Goal: Answer question/provide support: Share knowledge or assist other users

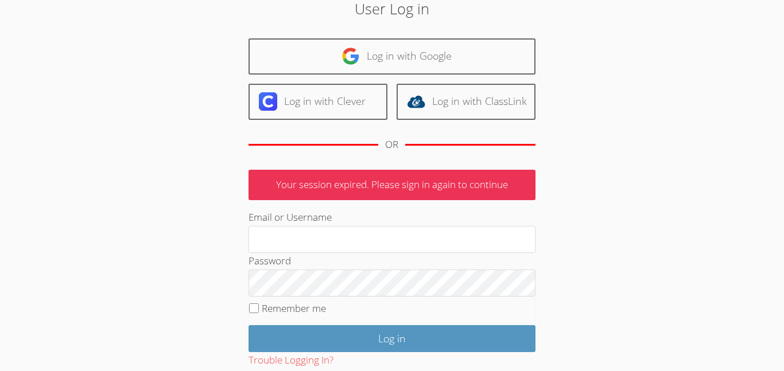
scroll to position [64, 0]
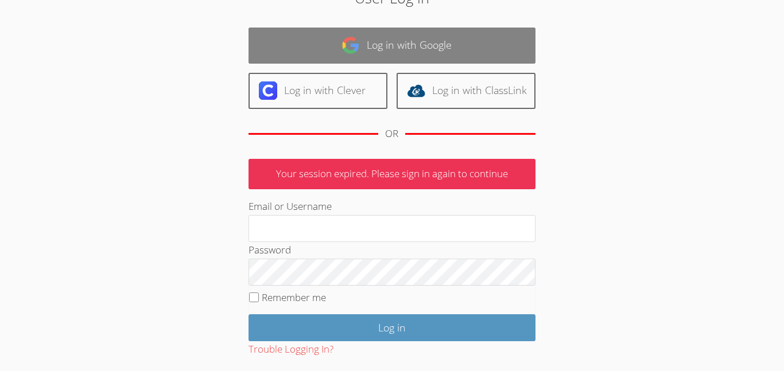
click at [364, 42] on link "Log in with Google" at bounding box center [391, 46] width 287 height 36
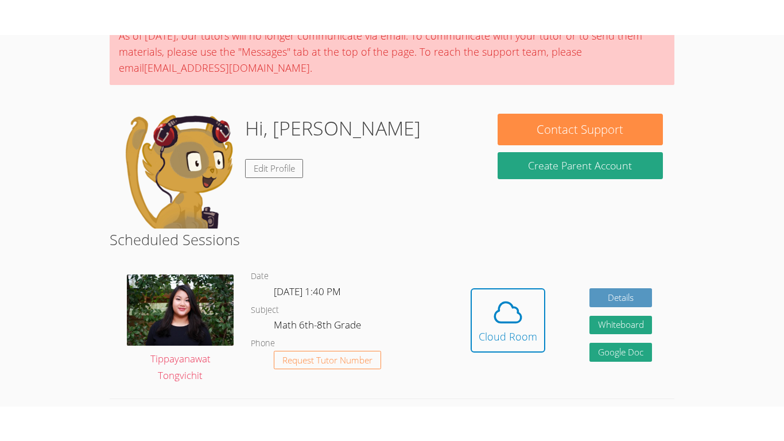
scroll to position [141, 0]
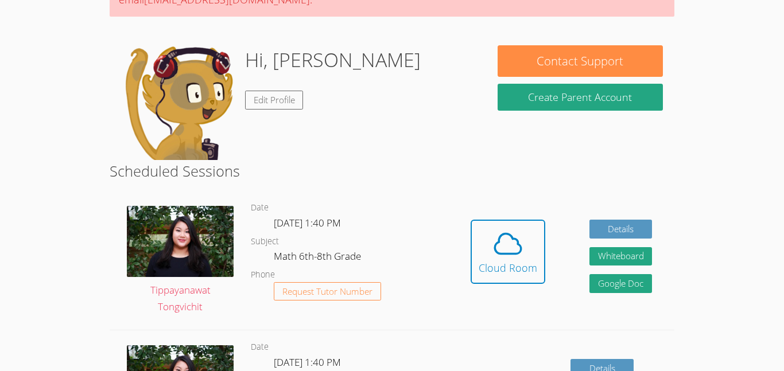
click at [486, 218] on div "Hidden Cloud Room Details Whiteboard Hidden Google Doc" at bounding box center [560, 260] width 225 height 139
click at [493, 230] on icon at bounding box center [508, 244] width 32 height 32
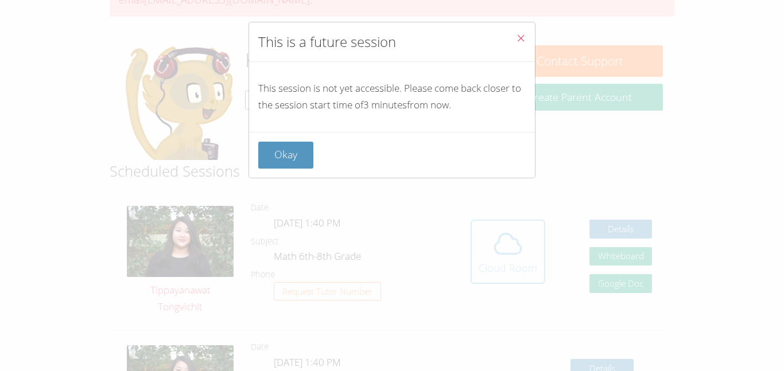
click at [493, 230] on div "This is a future session This session is not yet accessible. Please come back c…" at bounding box center [392, 185] width 784 height 371
click at [275, 153] on button "Okay" at bounding box center [285, 155] width 55 height 27
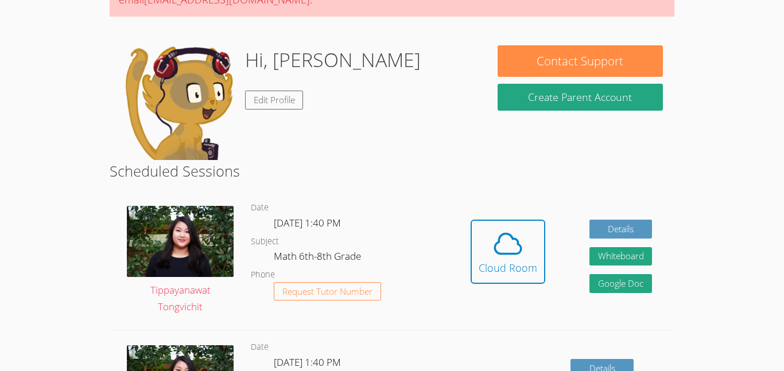
click at [457, 232] on div "Hidden Cloud Room Details Whiteboard Hidden Google Doc" at bounding box center [560, 260] width 225 height 139
click at [489, 259] on span at bounding box center [507, 244] width 59 height 32
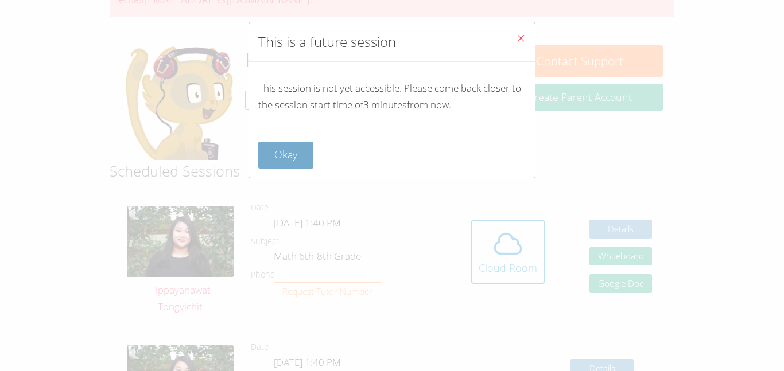
click at [279, 147] on button "Okay" at bounding box center [285, 155] width 55 height 27
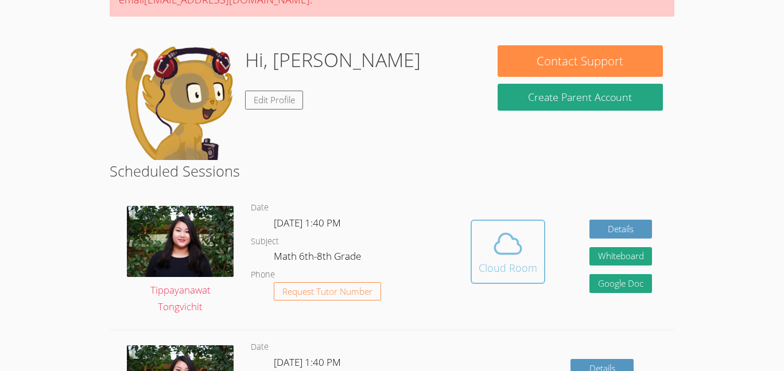
click at [512, 240] on icon at bounding box center [508, 244] width 32 height 32
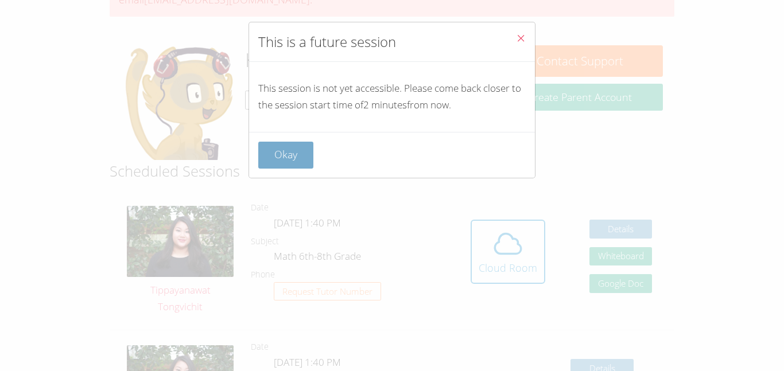
click at [291, 157] on button "Okay" at bounding box center [285, 155] width 55 height 27
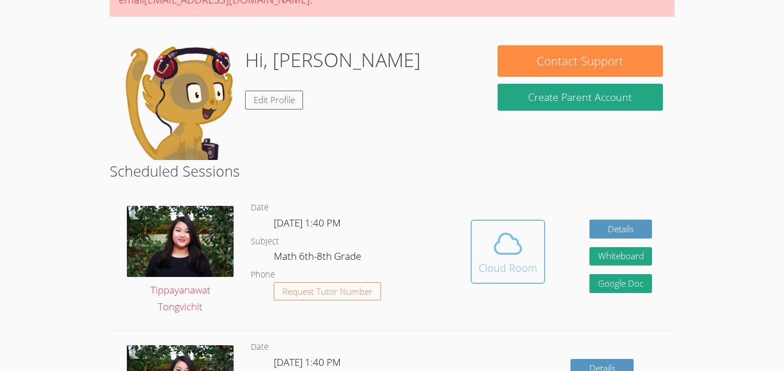
click at [523, 229] on span at bounding box center [507, 244] width 59 height 32
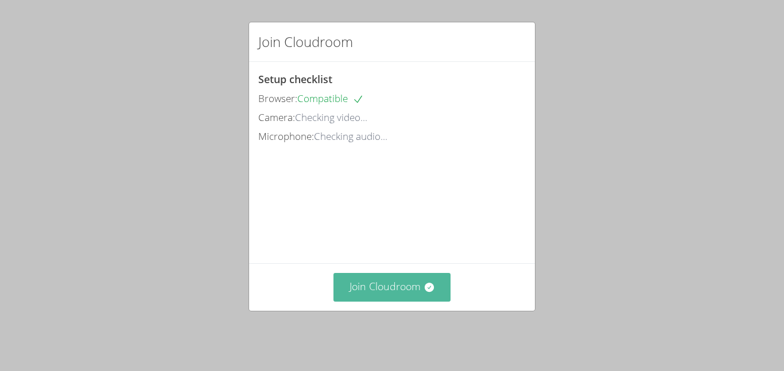
click at [388, 297] on button "Join Cloudroom" at bounding box center [392, 287] width 118 height 28
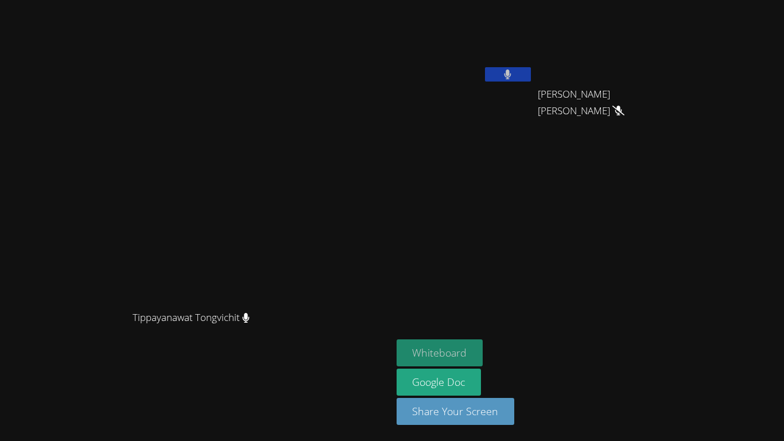
click at [483, 346] on button "Whiteboard" at bounding box center [439, 352] width 87 height 27
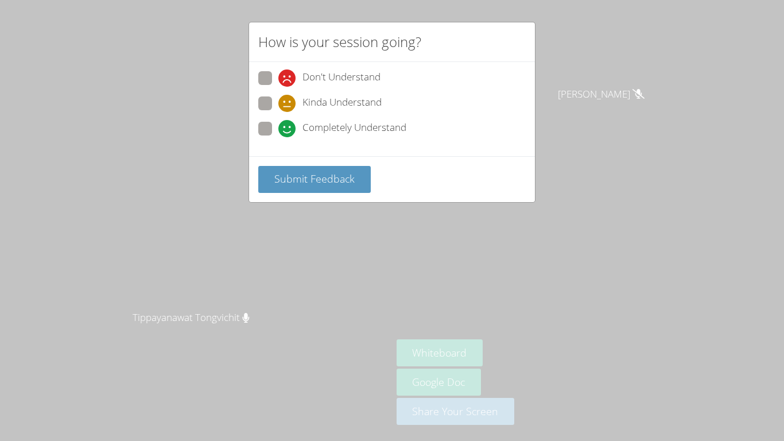
click at [370, 132] on span "Completely Understand" at bounding box center [354, 128] width 104 height 17
click at [288, 131] on input "Completely Understand" at bounding box center [283, 127] width 10 height 10
radio input "true"
click at [334, 176] on span "Submit Feedback" at bounding box center [314, 179] width 80 height 14
